Goal: Information Seeking & Learning: Learn about a topic

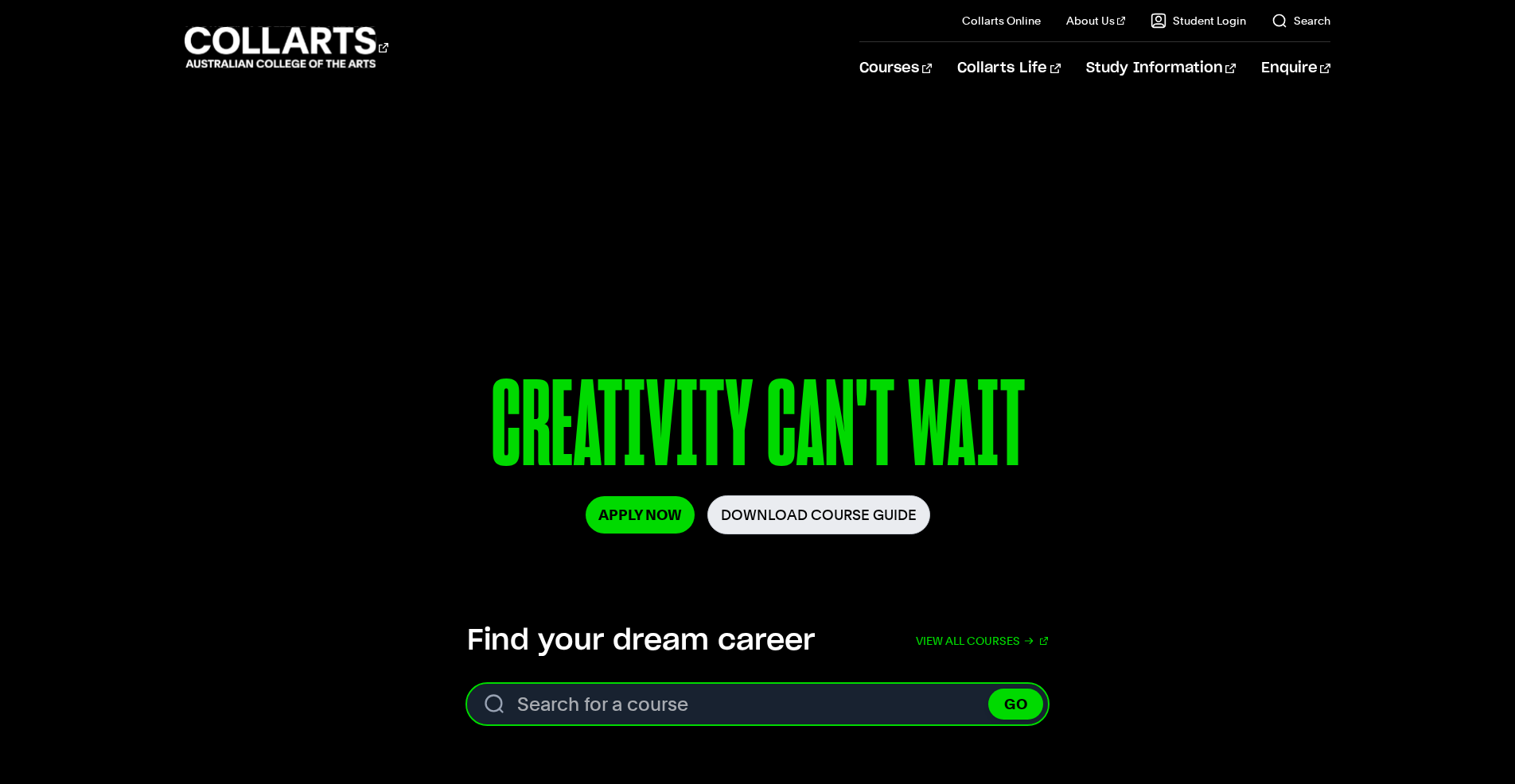
click at [677, 708] on input "Search for a course" at bounding box center [758, 704] width 581 height 40
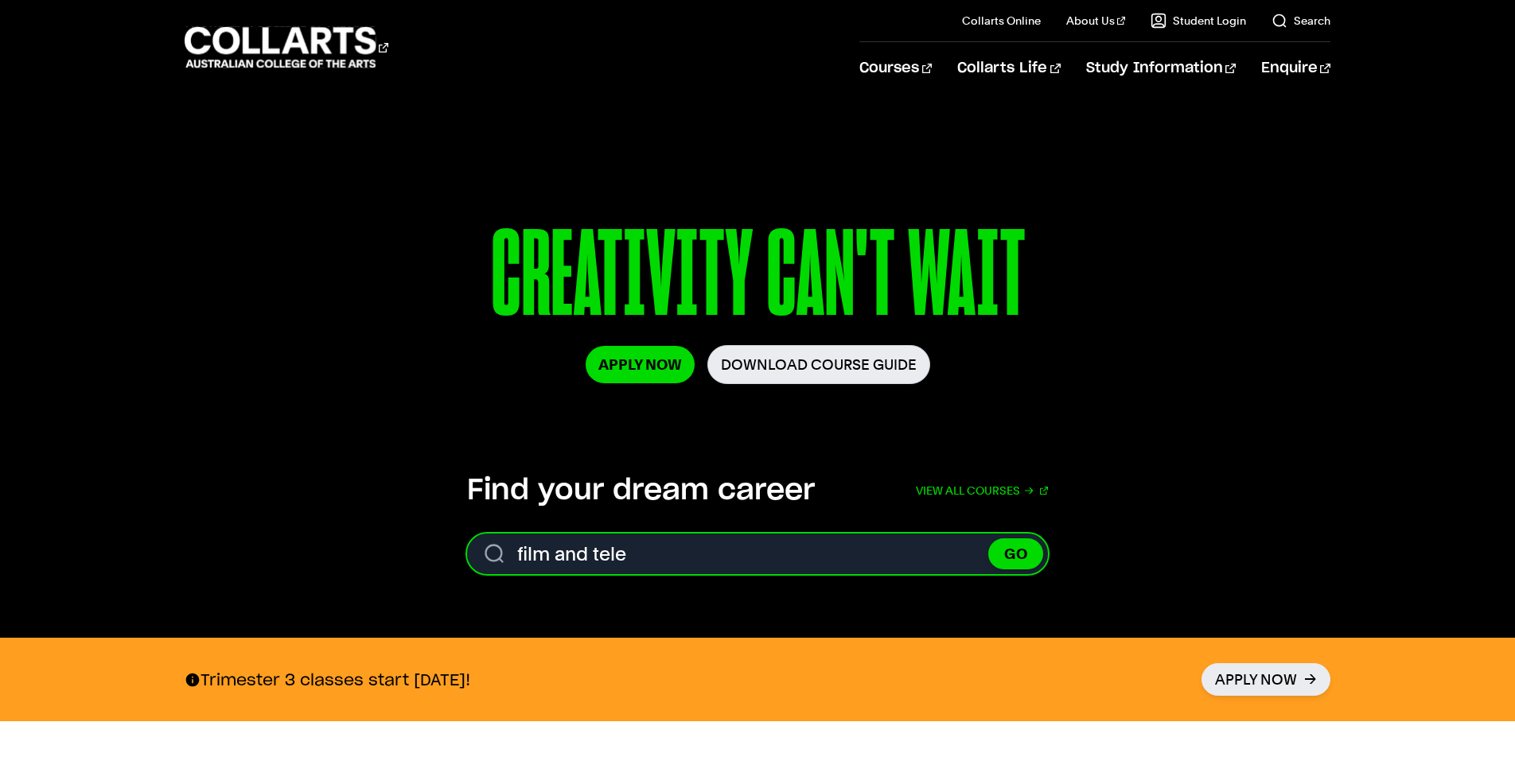
scroll to position [151, 0]
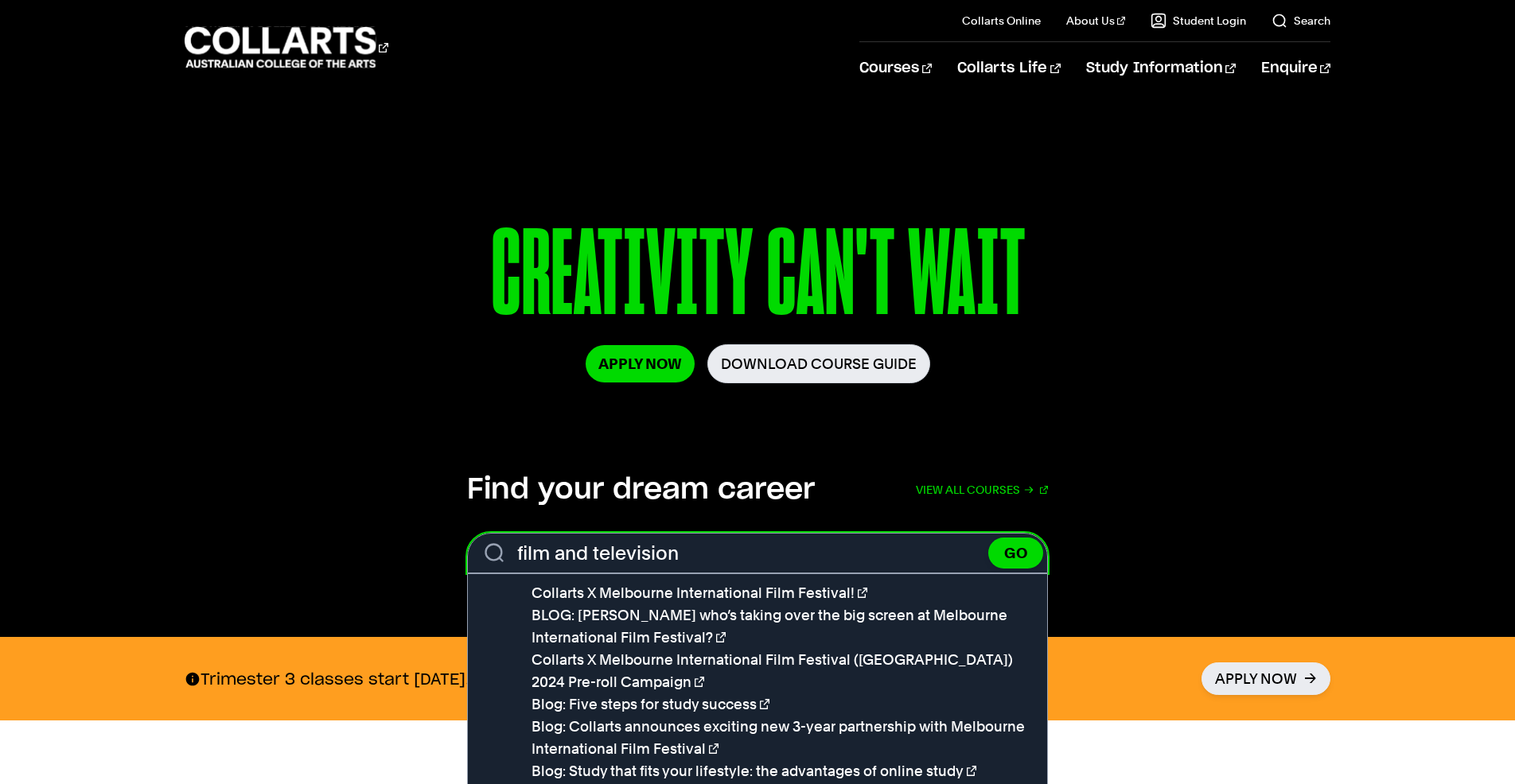
type input "film and television"
click at [988, 538] on button "GO" at bounding box center [1016, 553] width 55 height 31
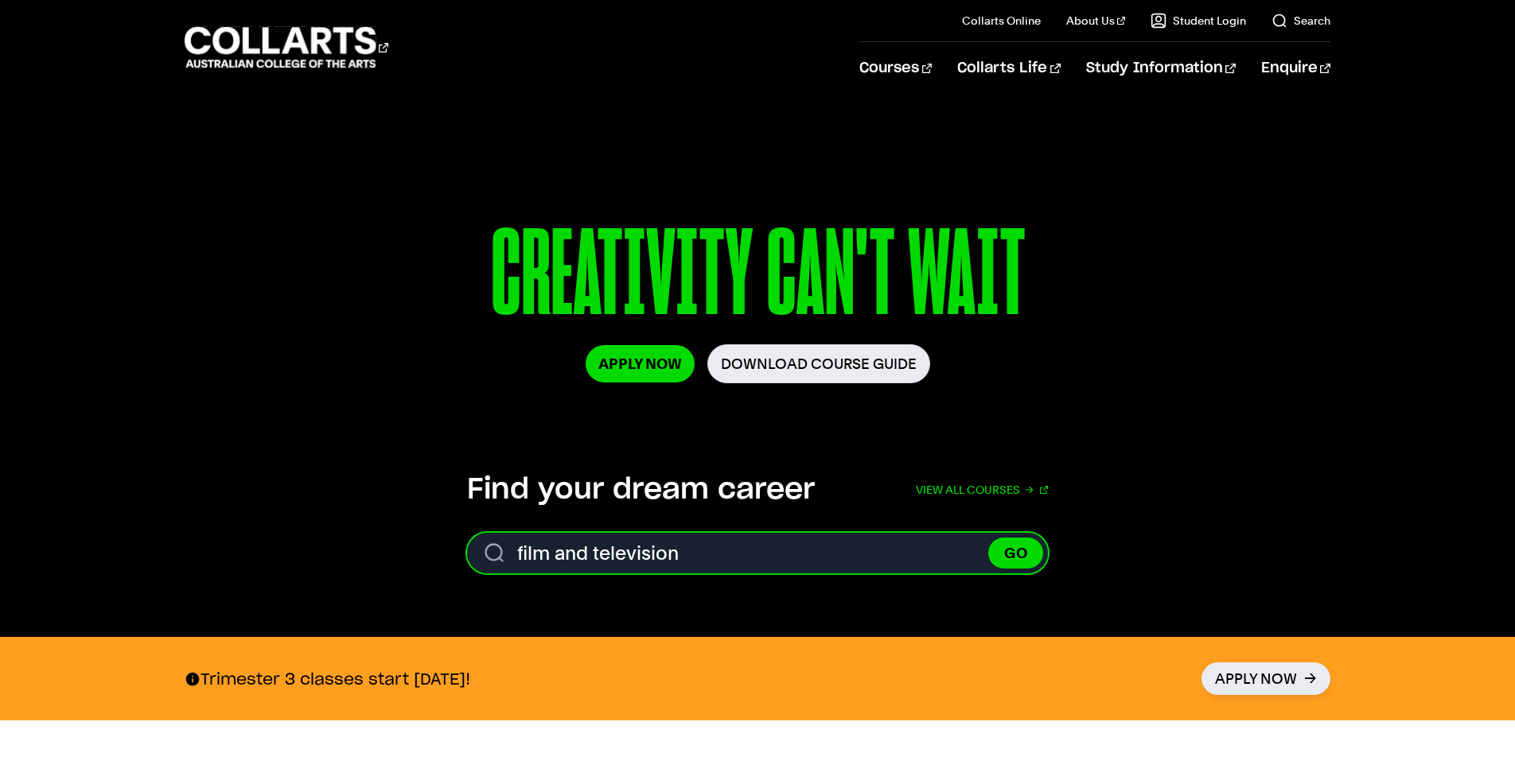
drag, startPoint x: 628, startPoint y: 560, endPoint x: 950, endPoint y: 182, distance: 496.6
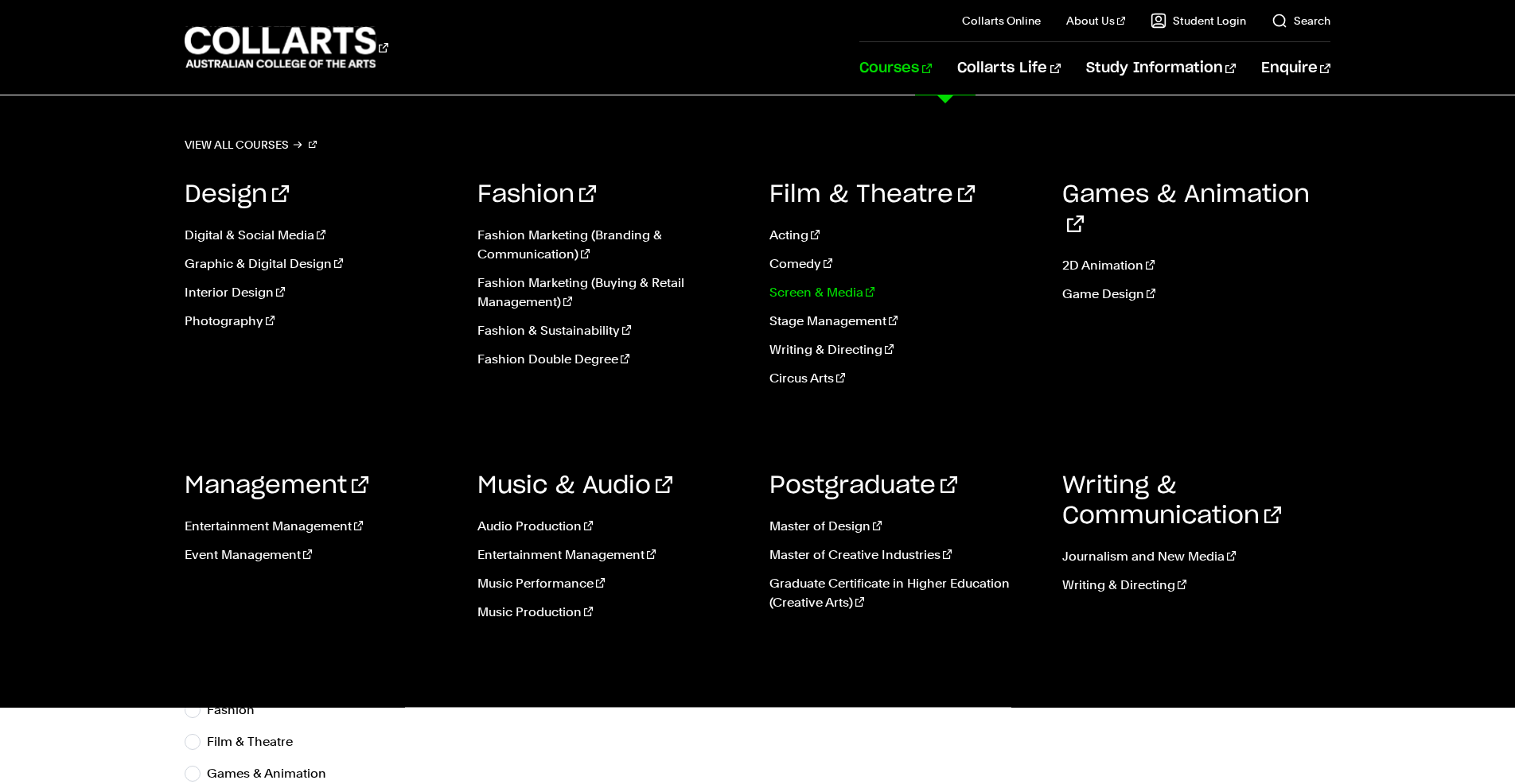
click at [821, 296] on link "Screen & Media" at bounding box center [904, 292] width 269 height 19
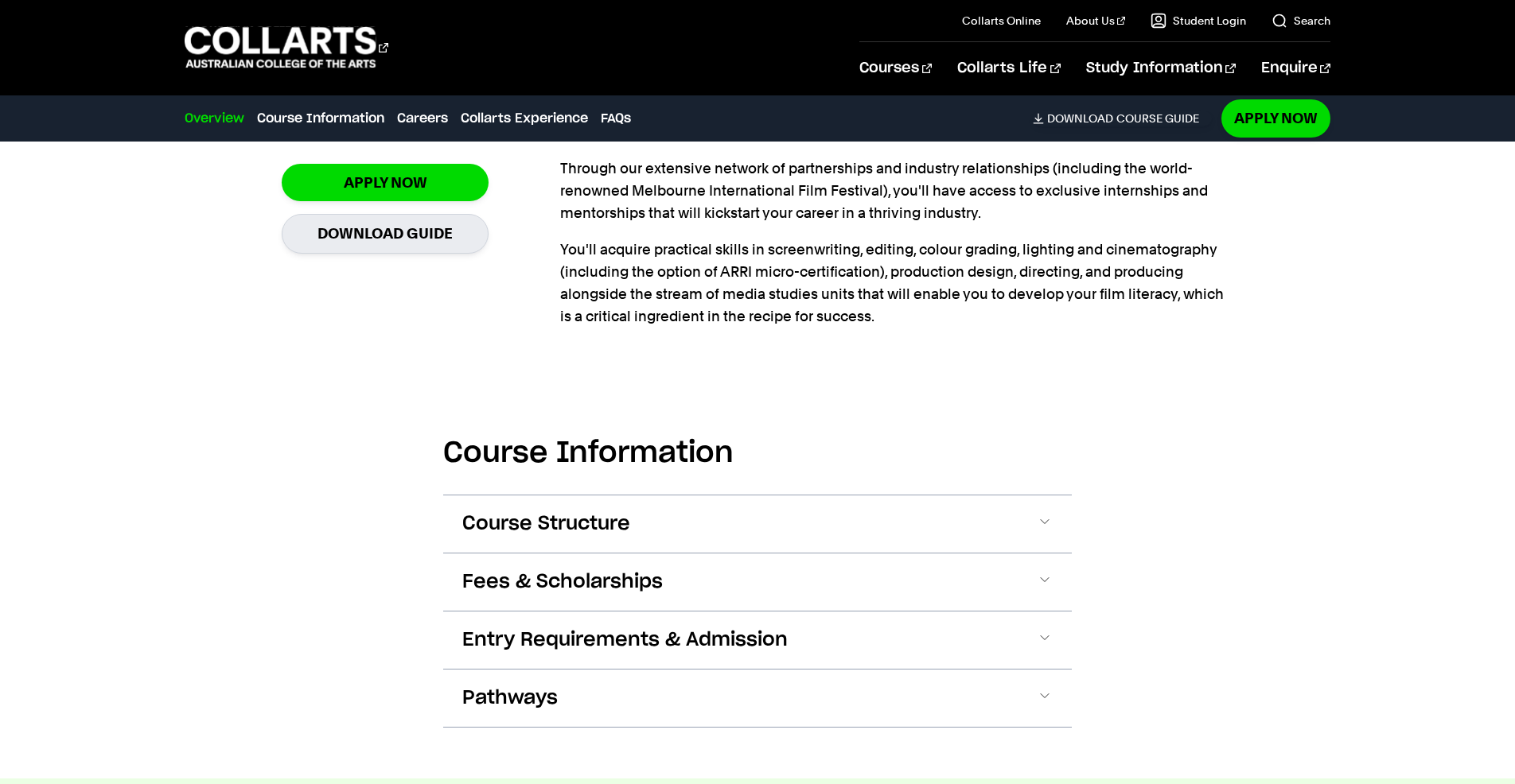
scroll to position [1291, 0]
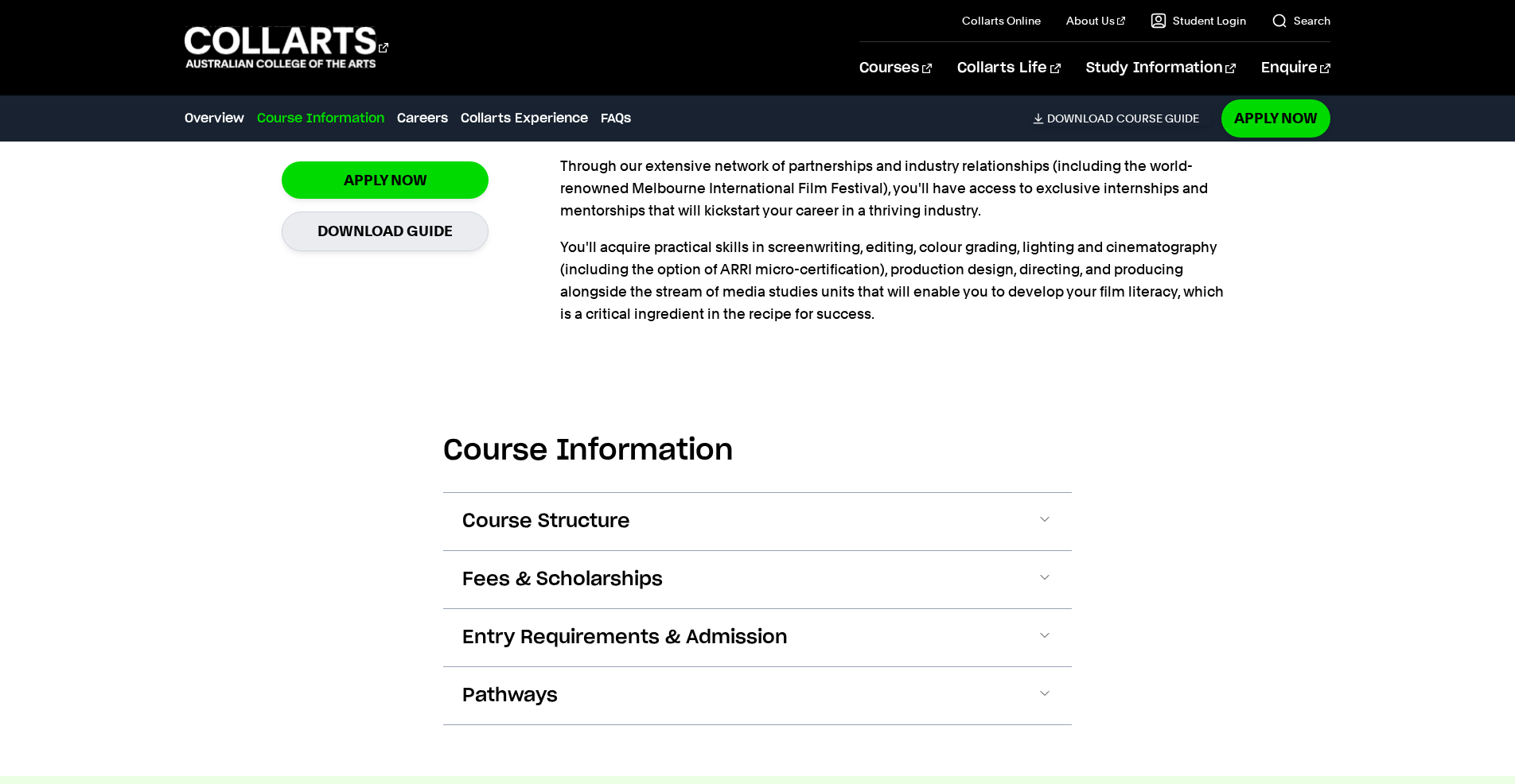
click at [296, 487] on div "Course Information Course Structure Bachelor of Screen & Media The Bachelor deg…" at bounding box center [758, 568] width 1403 height 418
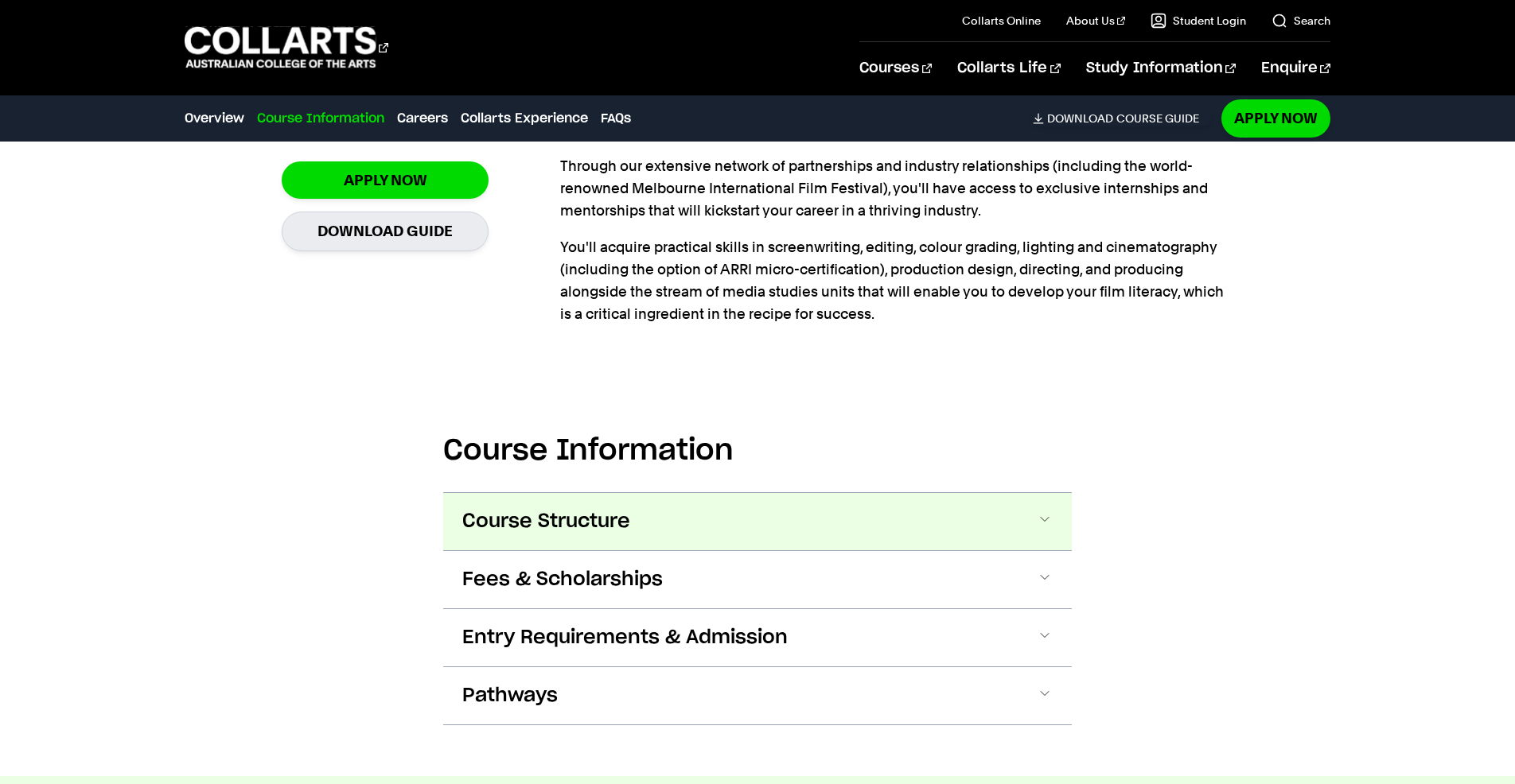
click at [523, 529] on span "Course Structure" at bounding box center [546, 522] width 168 height 26
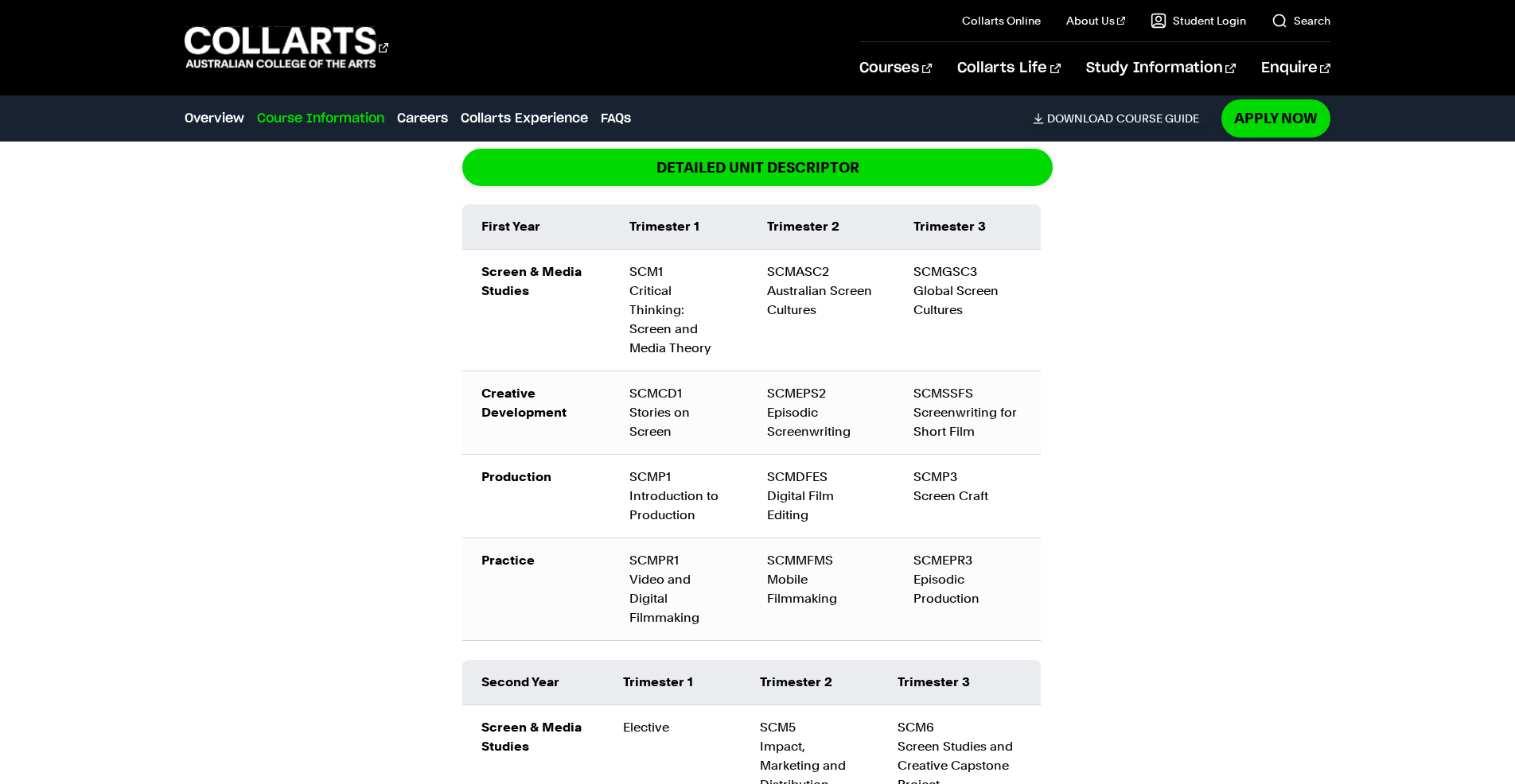
scroll to position [2042, 0]
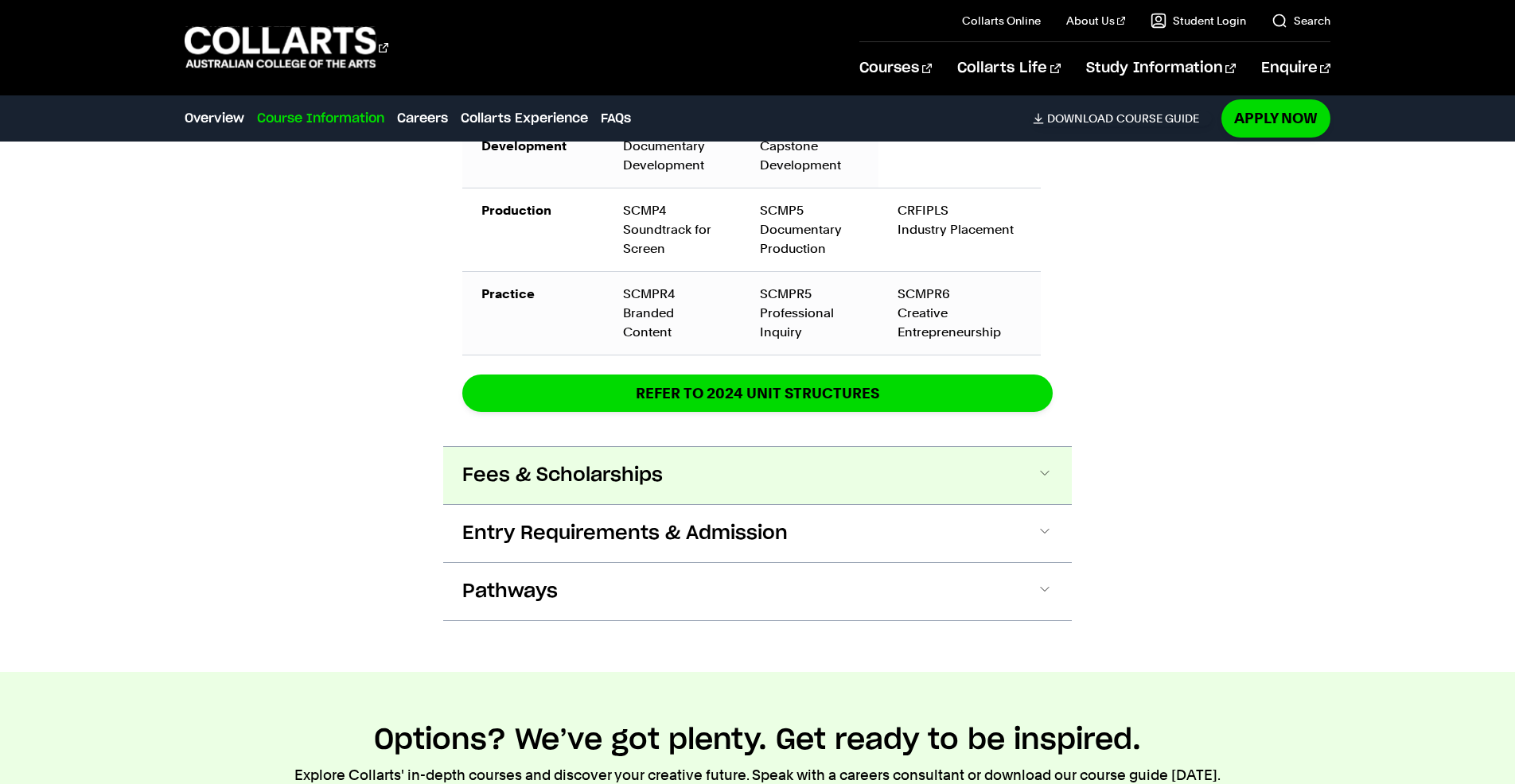
click at [572, 463] on span "Fees & Scholarships" at bounding box center [562, 476] width 200 height 26
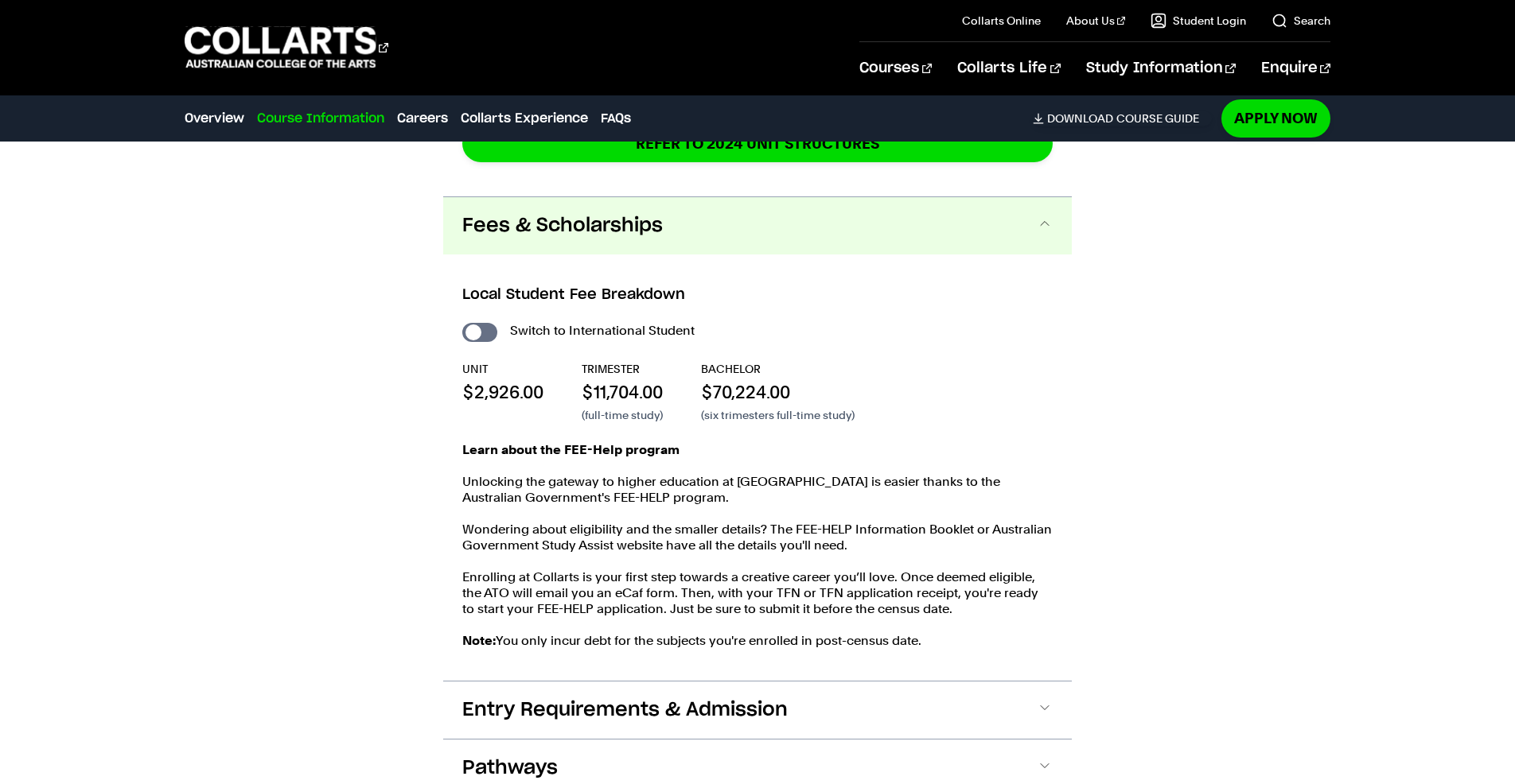
scroll to position [2805, 0]
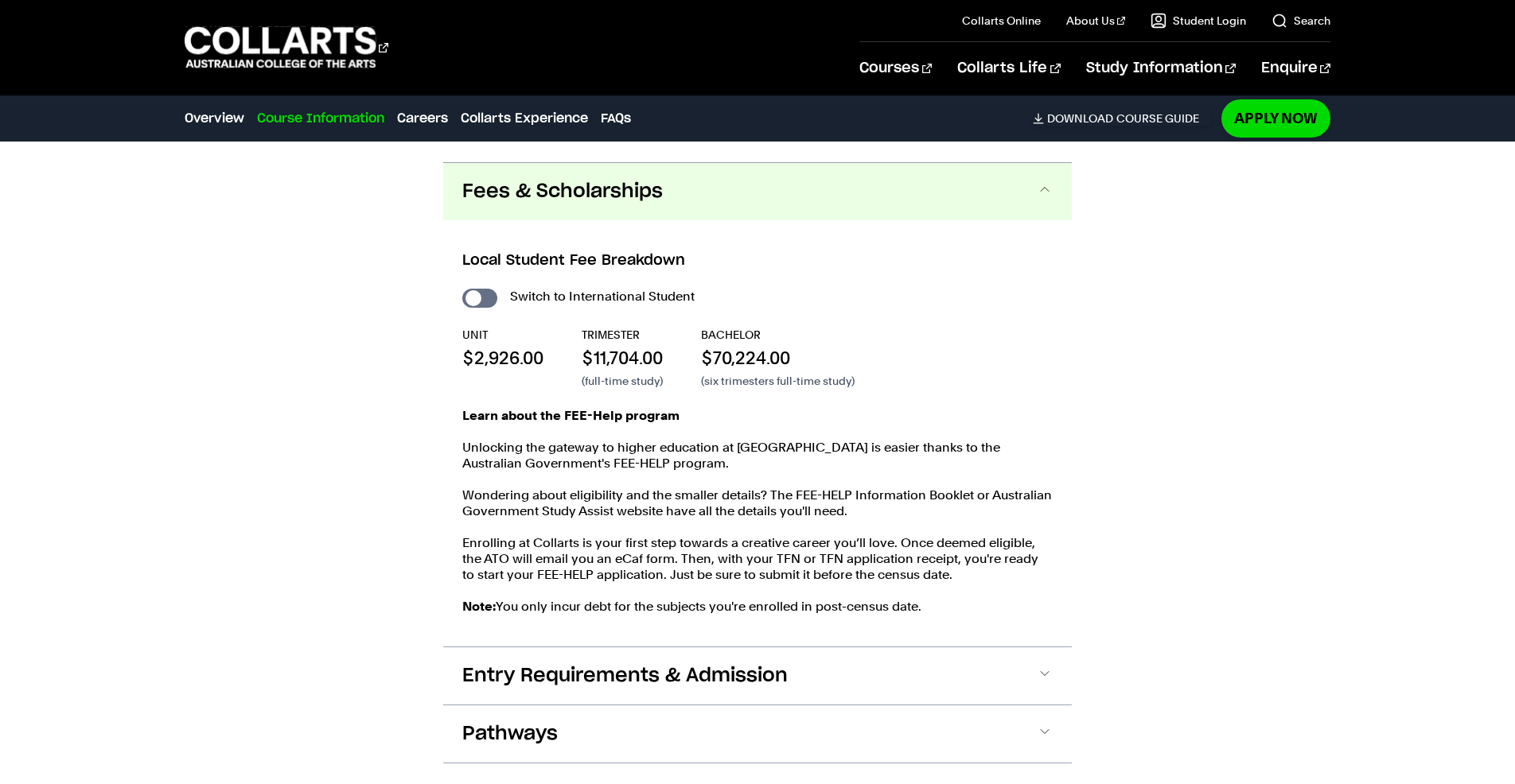
click at [523, 189] on button "Fees & Scholarships" at bounding box center [758, 191] width 628 height 57
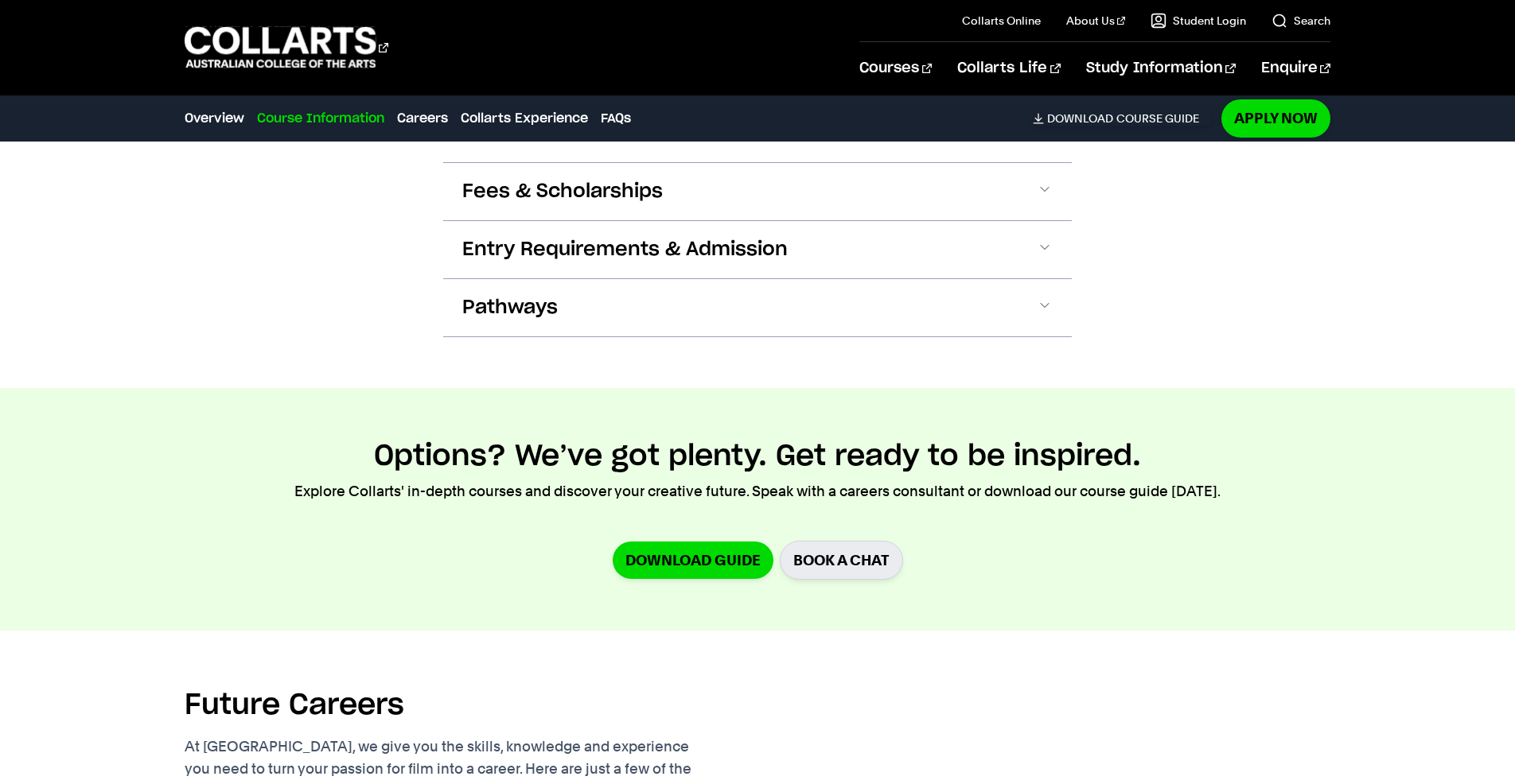
click at [716, 542] on link "Download Guide" at bounding box center [693, 560] width 161 height 37
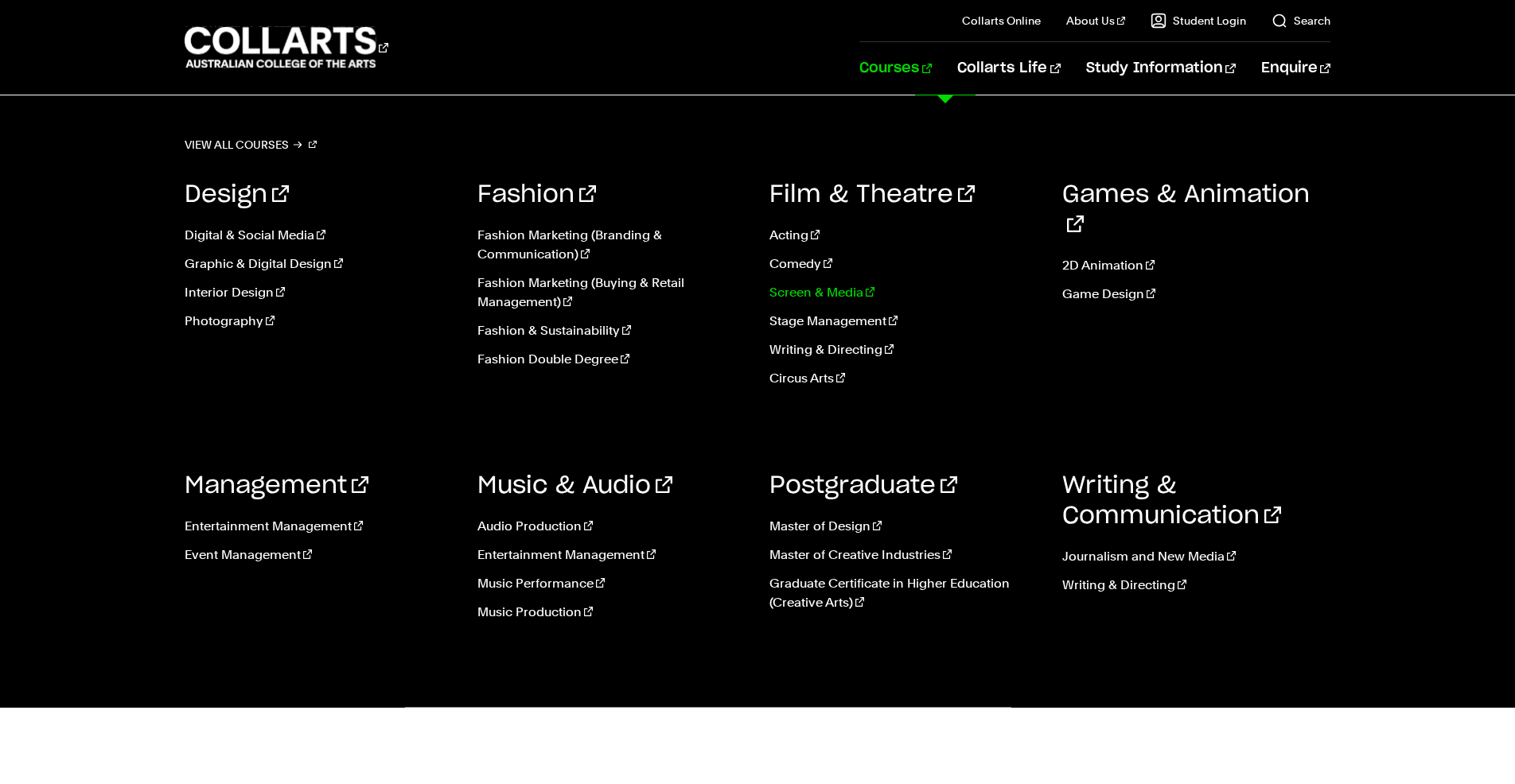
click at [832, 290] on link "Screen & Media" at bounding box center [904, 292] width 269 height 19
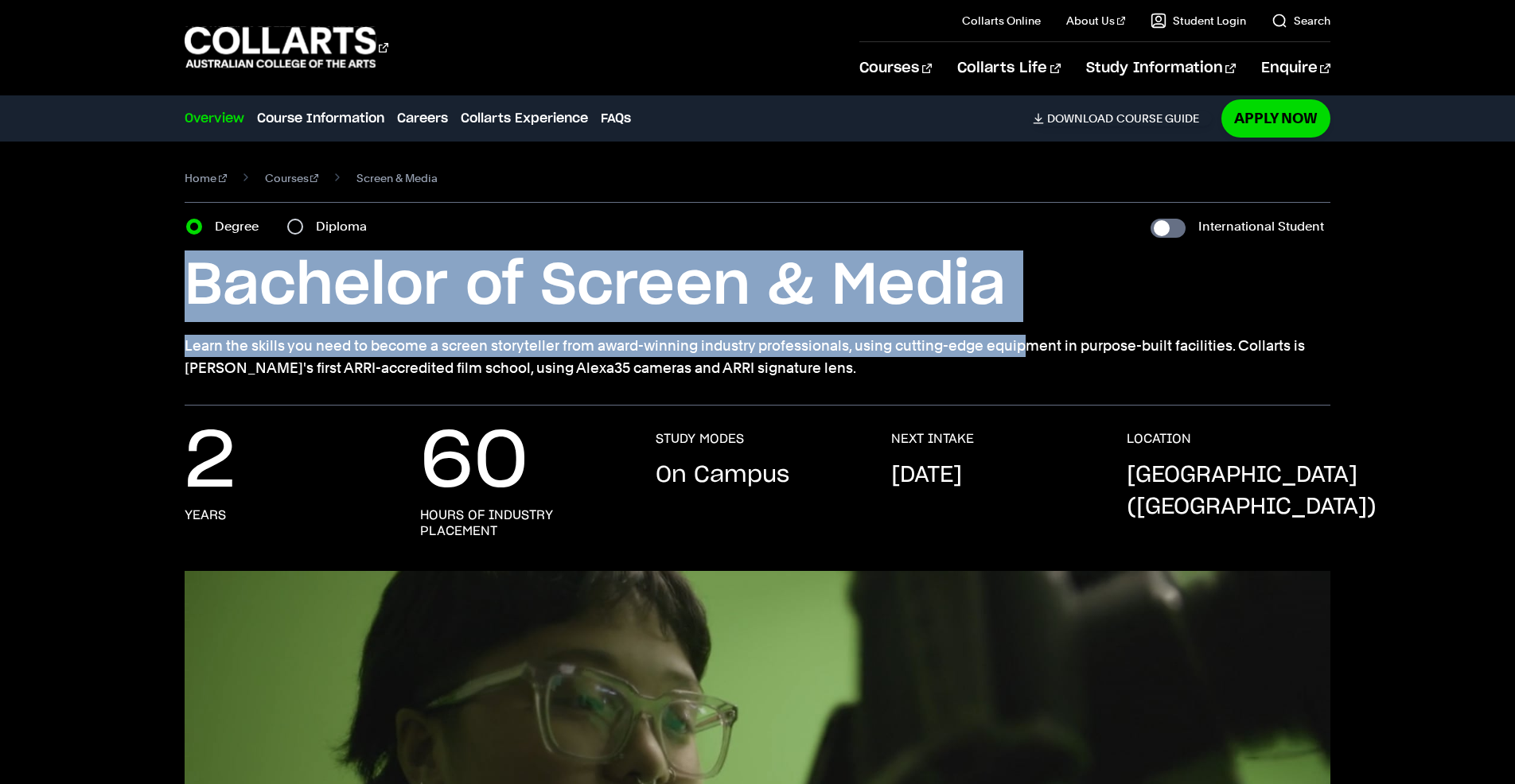
drag, startPoint x: 190, startPoint y: 287, endPoint x: 825, endPoint y: 349, distance: 638.0
click at [825, 349] on div "Bachelor of Screen & Media Learn the skills you need to become a screen storyte…" at bounding box center [757, 314] width 1145 height 129
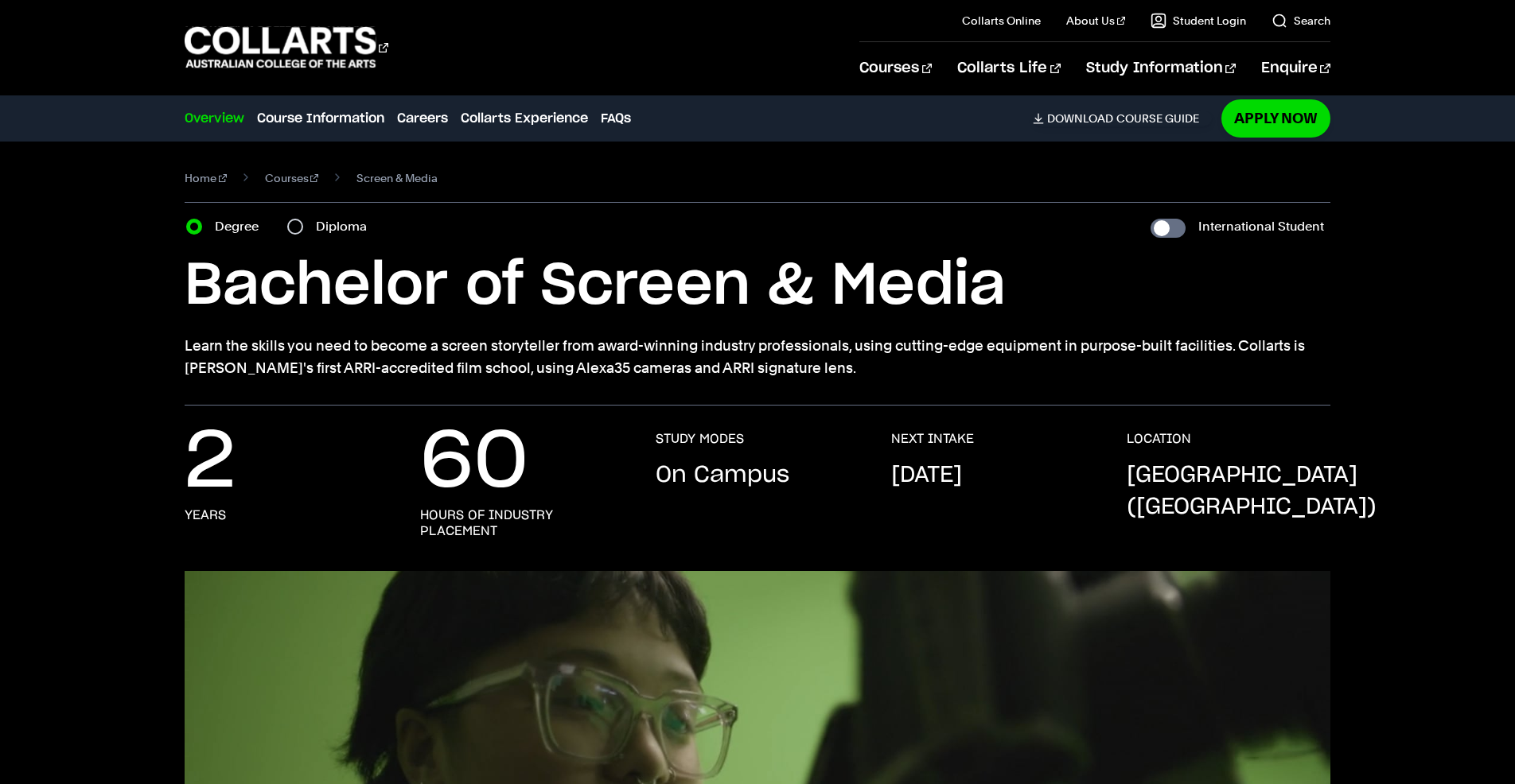
click at [791, 379] on p "Learn the skills you need to become a screen storyteller from award-winning ind…" at bounding box center [757, 356] width 1145 height 44
drag, startPoint x: 807, startPoint y: 368, endPoint x: 198, endPoint y: 303, distance: 612.5
click at [198, 303] on div "Bachelor of Screen & Media Learn the skills you need to become a screen storyte…" at bounding box center [757, 314] width 1145 height 129
click at [191, 274] on h1 "Bachelor of Screen & Media" at bounding box center [757, 286] width 1145 height 72
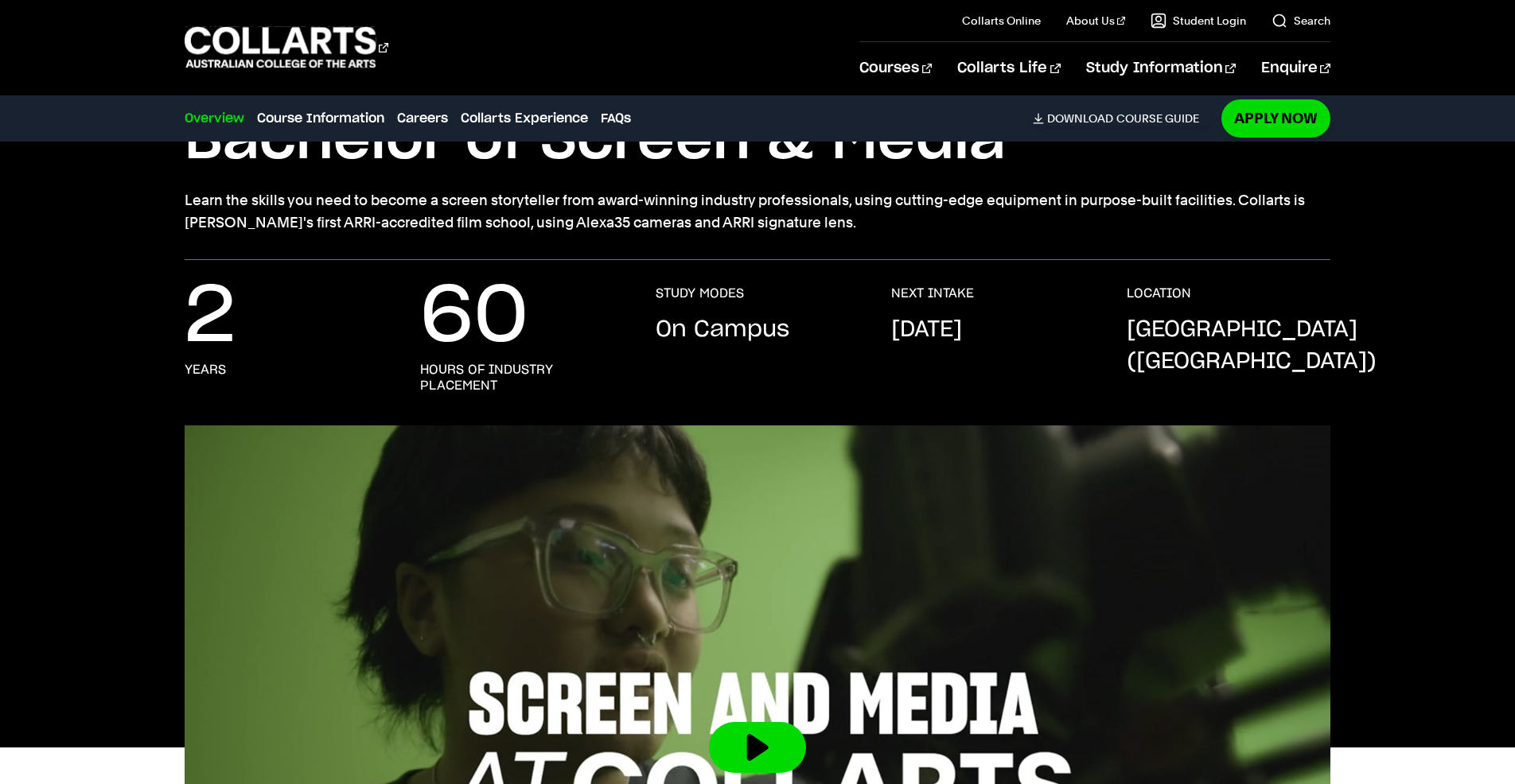
click at [93, 284] on div "2 years 60 hours of industry placement STUDY MODES On Campus NEXT INTAKE Septem…" at bounding box center [758, 342] width 1515 height 166
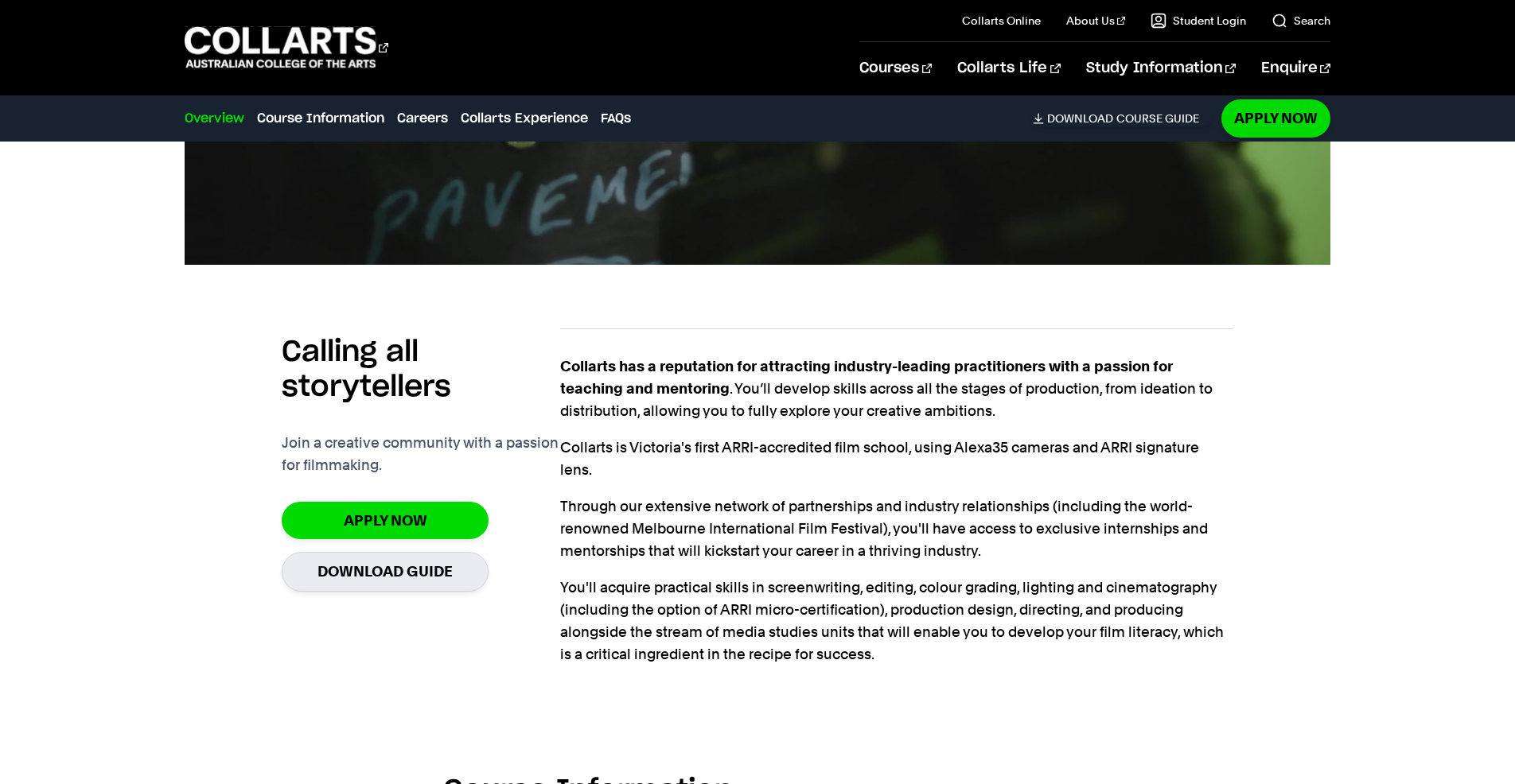
scroll to position [949, 0]
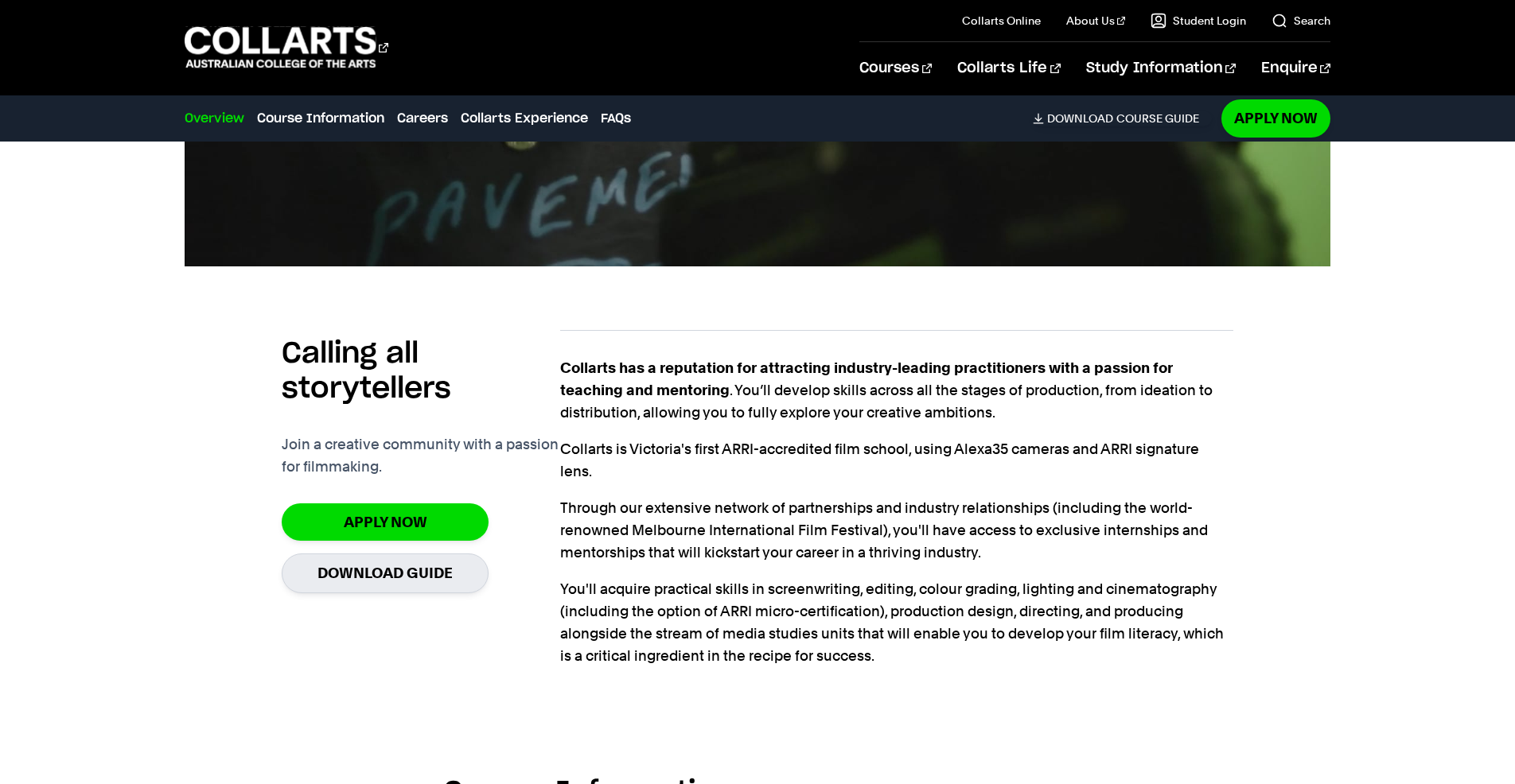
click at [5, 290] on section "2 years 60 hours of industry placement STUDY MODES On Campus NEXT INTAKE Septem…" at bounding box center [758, 78] width 1515 height 1244
click at [79, 313] on div "Calling all storytellers Join a creative community with a passion for filmmakin…" at bounding box center [758, 484] width 1403 height 435
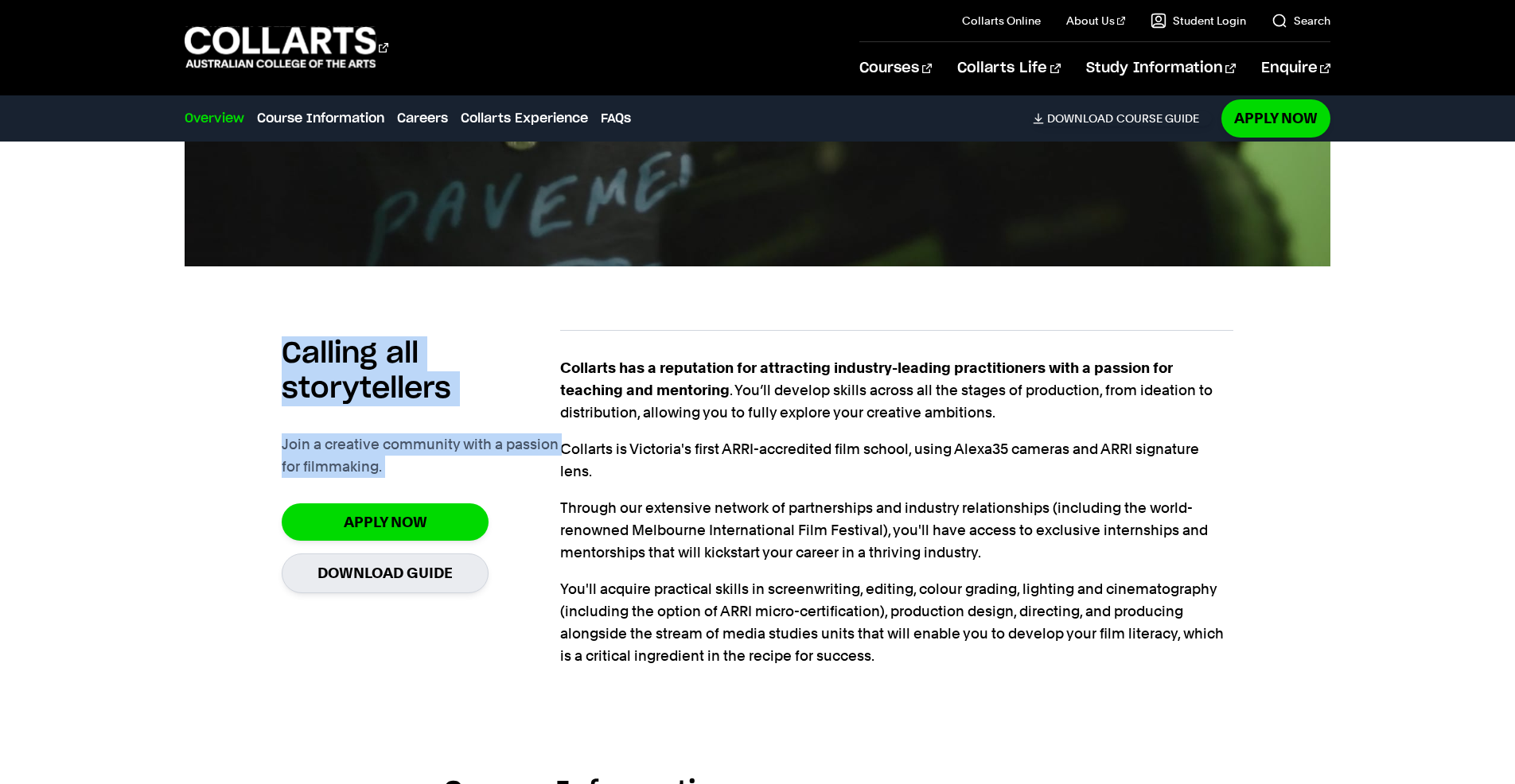
drag, startPoint x: 79, startPoint y: 313, endPoint x: 481, endPoint y: 484, distance: 436.9
click at [481, 484] on div "Calling all storytellers Join a creative community with a passion for filmmakin…" at bounding box center [758, 484] width 1403 height 435
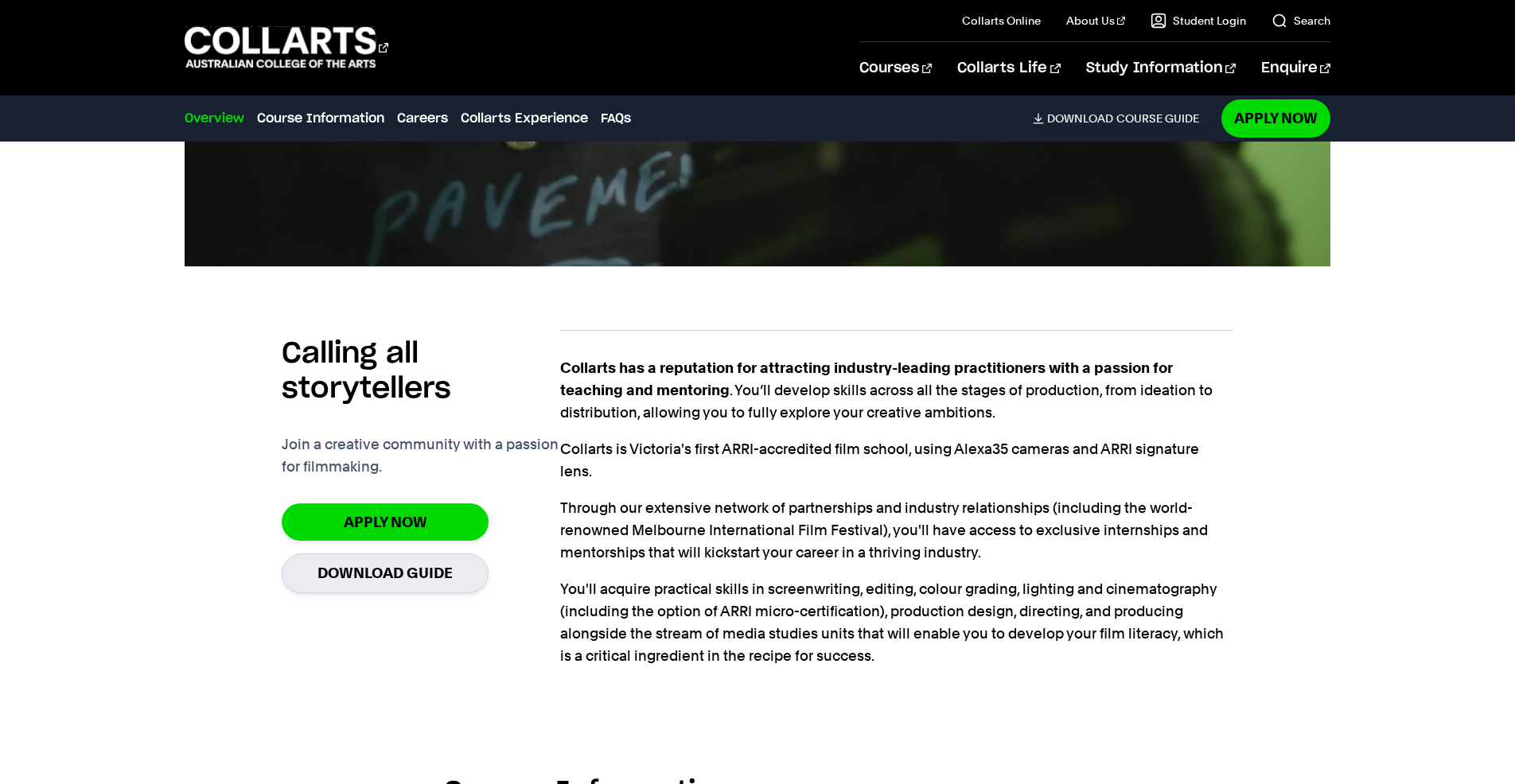
click at [344, 354] on h2 "Calling all storytellers" at bounding box center [421, 371] width 279 height 70
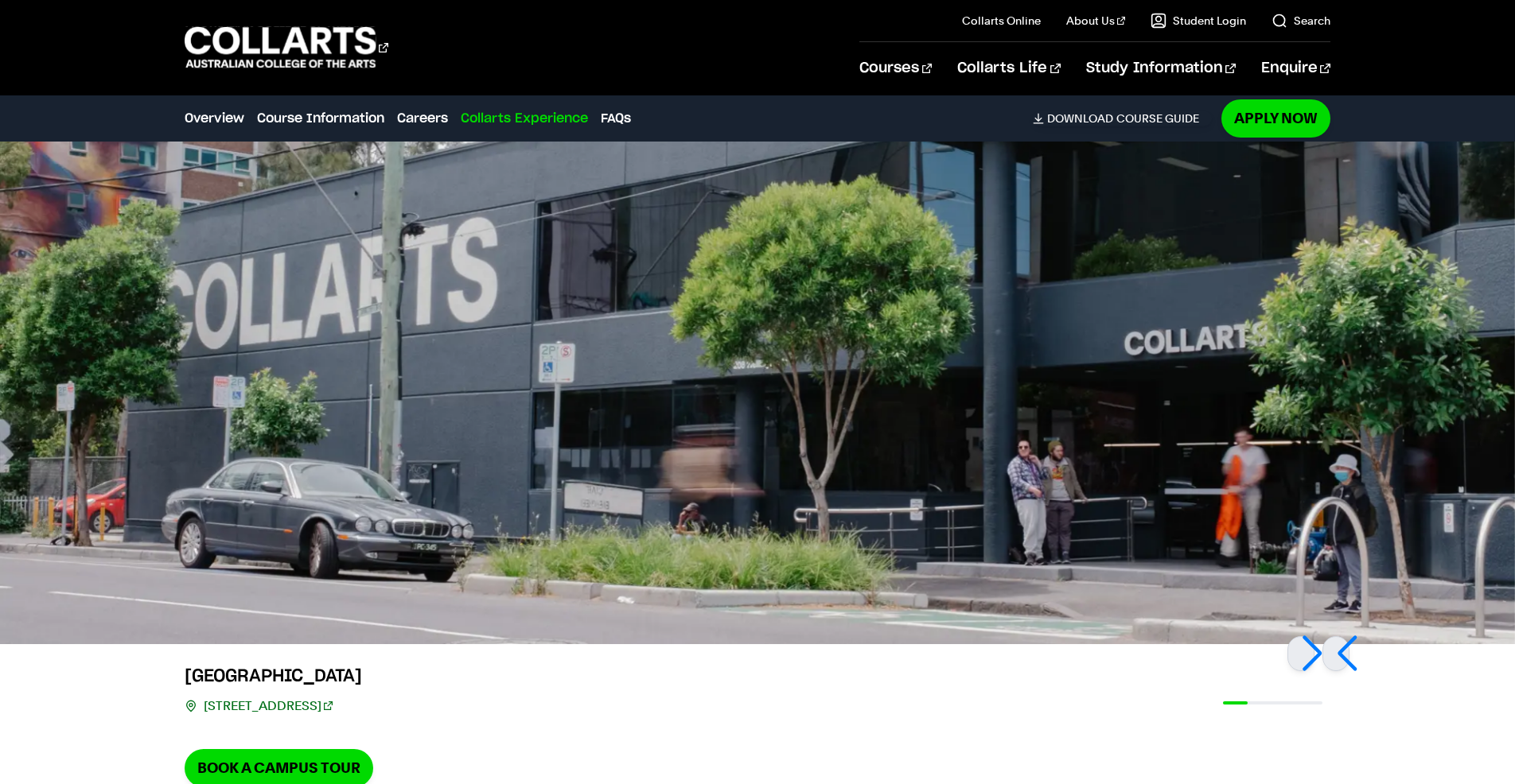
scroll to position [3130, 0]
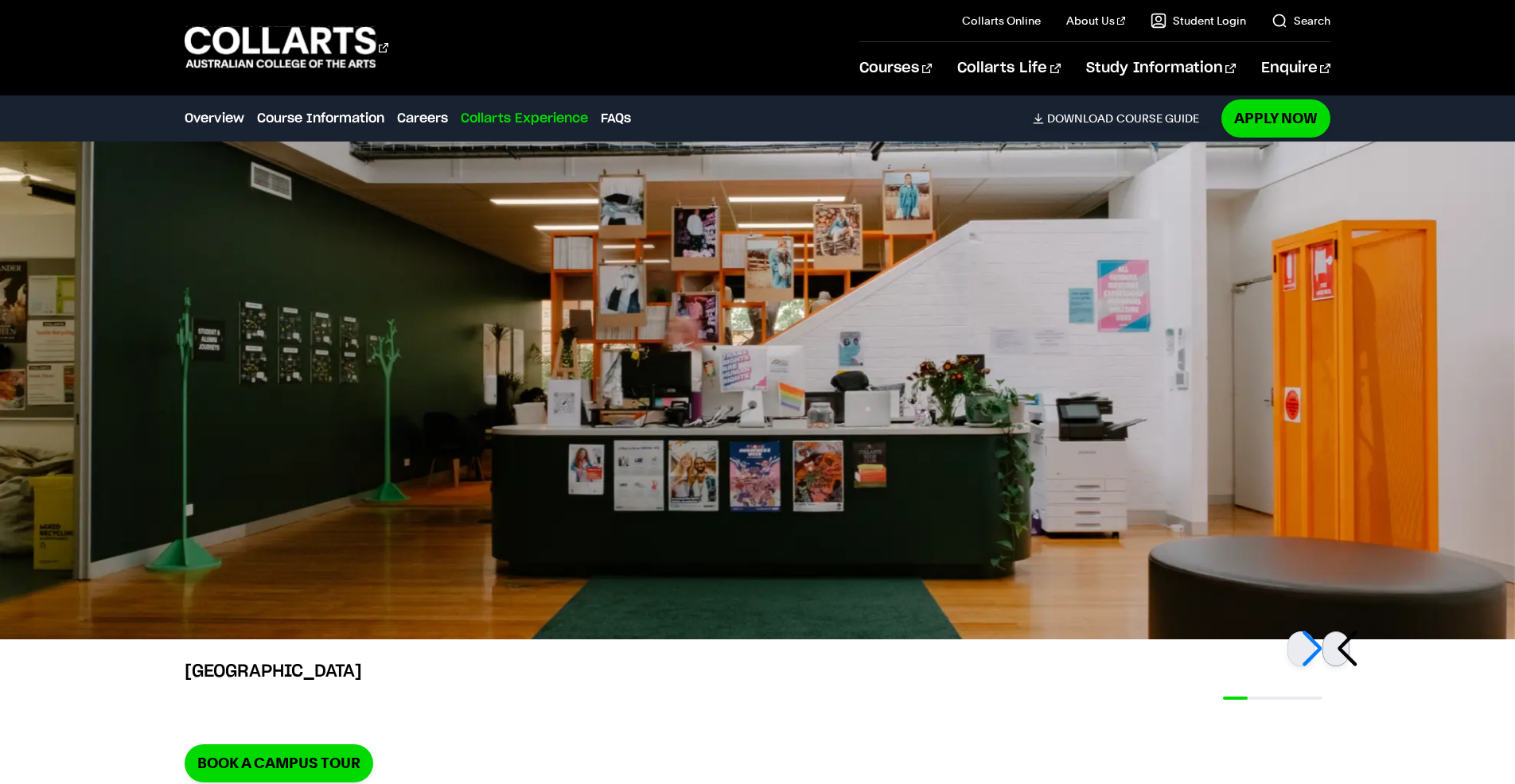
click at [1338, 644] on div at bounding box center [1335, 650] width 27 height 35
click at [1303, 643] on div at bounding box center [1301, 650] width 27 height 35
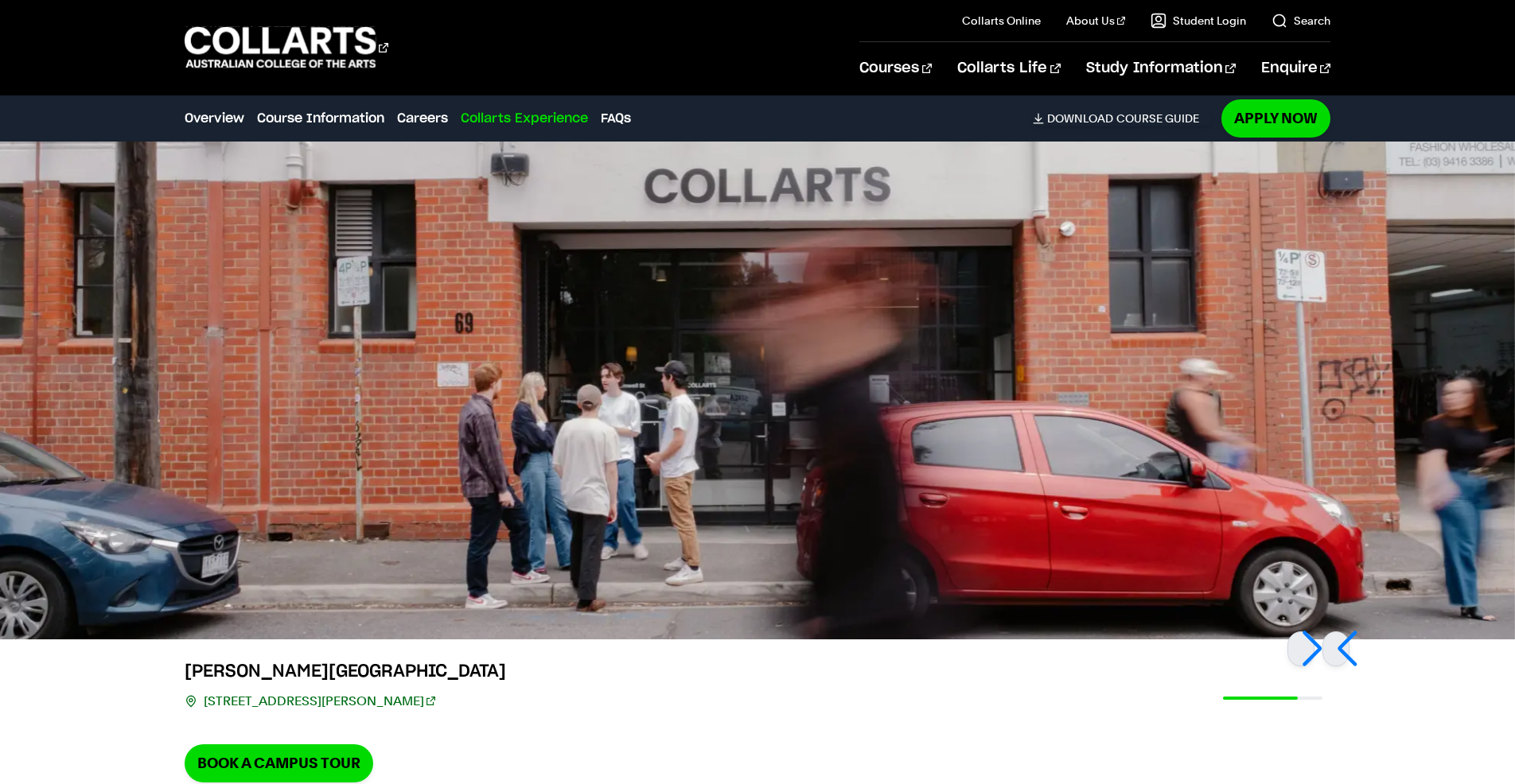
click at [699, 706] on div "Cromwell St Campus 67/69 Cromwell St, Collingwood VIC 3066 Book a Campus Tour" at bounding box center [758, 710] width 1403 height 142
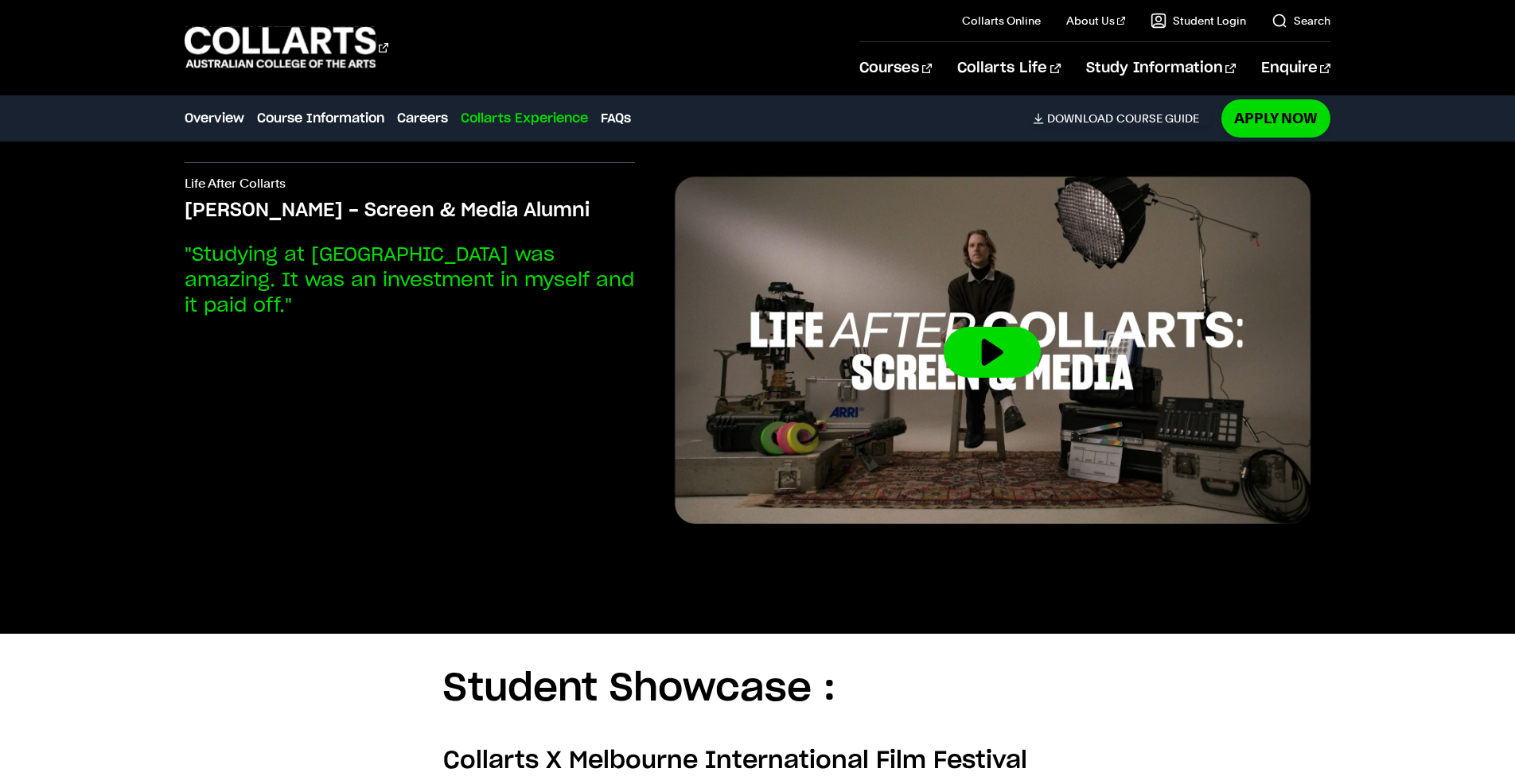
scroll to position [3894, 0]
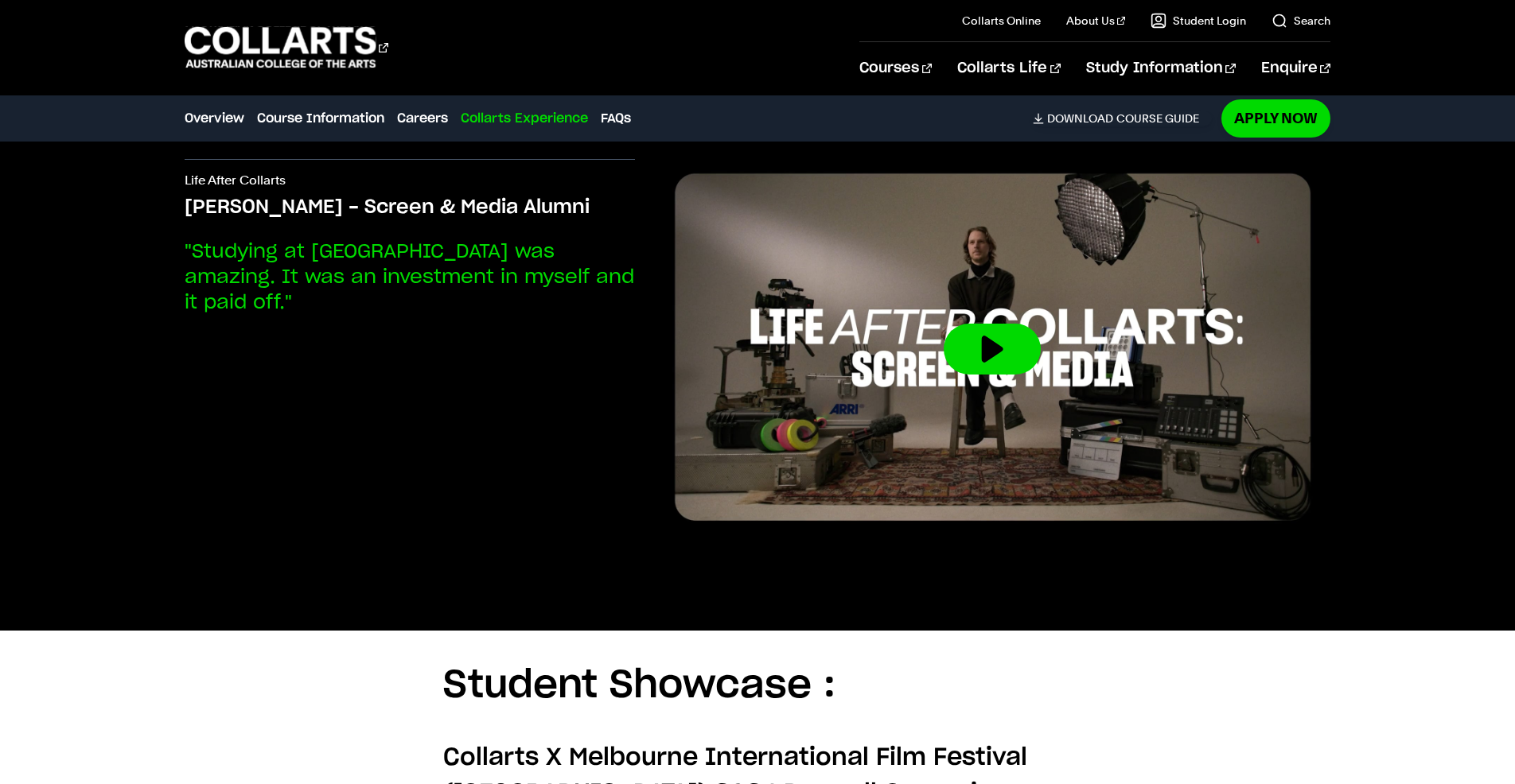
click at [143, 221] on div "Life After Collarts Tom - Screen & Media Alumni "Studying at Collarts was amazi…" at bounding box center [758, 356] width 1403 height 549
